Goal: Complete application form: Complete application form

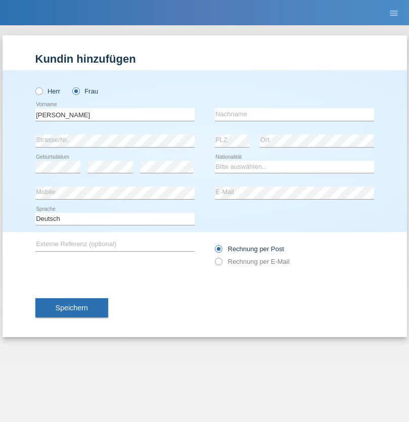
type input "[PERSON_NAME]"
click at [294, 114] on input "text" at bounding box center [294, 114] width 159 height 13
type input "Ramirez"
select select "DO"
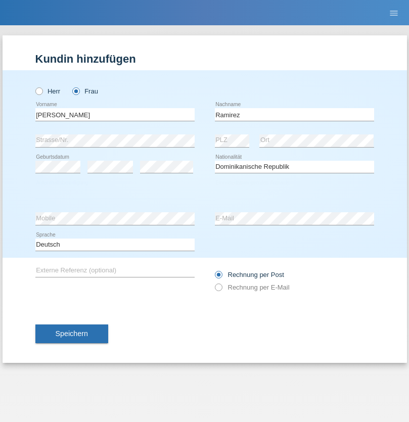
select select "C"
select select "30"
select select "10"
select select "2021"
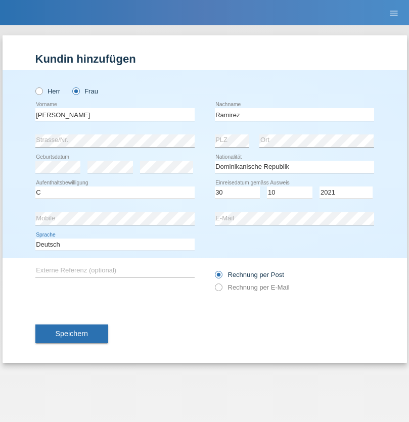
select select "en"
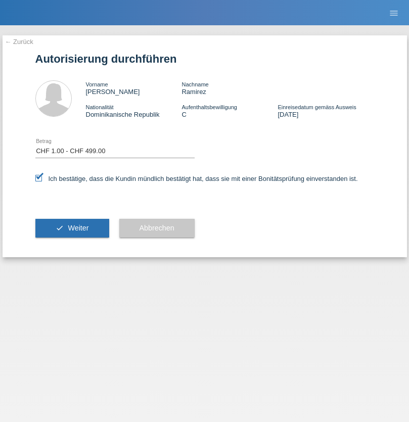
select select "1"
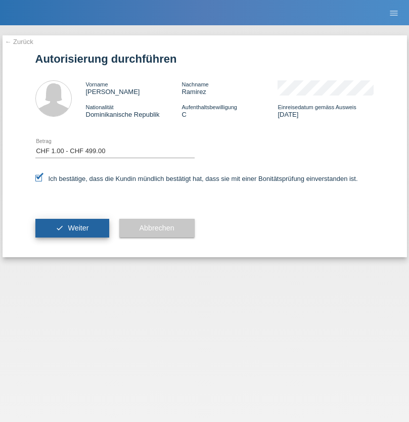
click at [72, 228] on span "Weiter" at bounding box center [78, 228] width 21 height 8
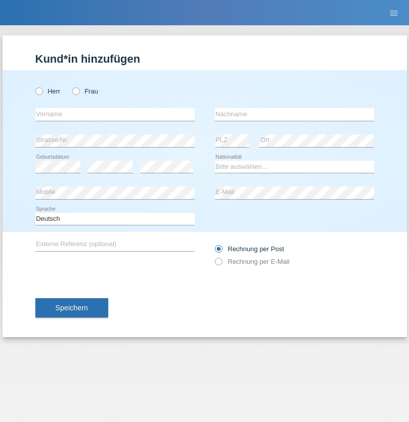
radio input "true"
click at [115, 114] on input "text" at bounding box center [114, 114] width 159 height 13
type input "Jonathan"
click at [294, 114] on input "text" at bounding box center [294, 114] width 159 height 13
type input "Bezzola"
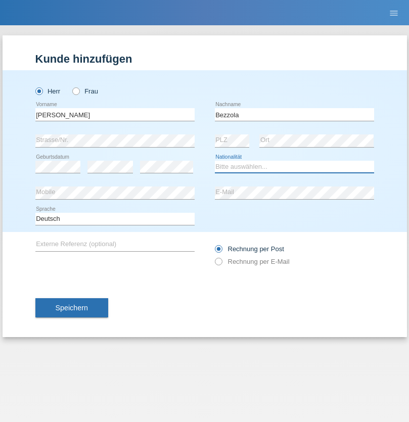
select select "CH"
